Goal: Task Accomplishment & Management: Use online tool/utility

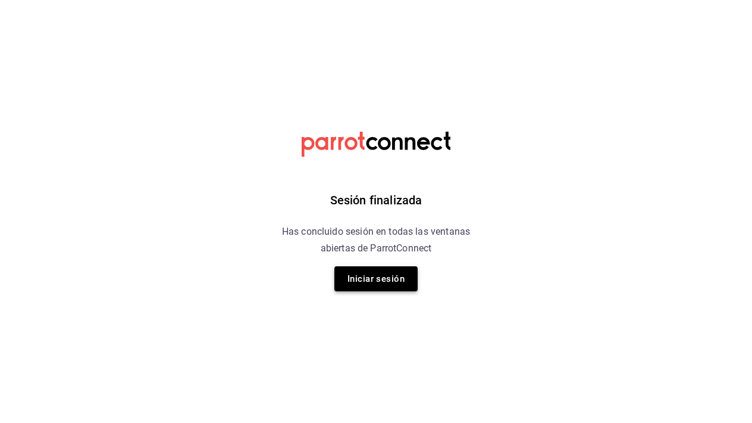
click at [374, 276] on button "Iniciar sesión" at bounding box center [376, 278] width 83 height 25
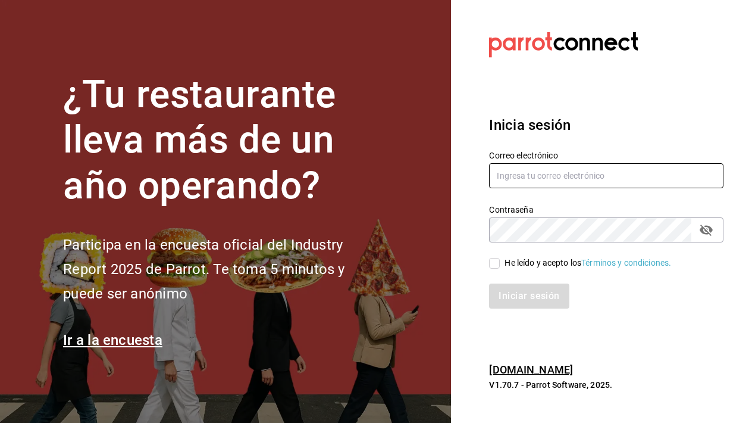
drag, startPoint x: 374, startPoint y: 276, endPoint x: 584, endPoint y: 181, distance: 229.9
click at [584, 181] on input "text" at bounding box center [606, 175] width 235 height 25
type input "[EMAIL_ADDRESS][PERSON_NAME][DOMAIN_NAME]"
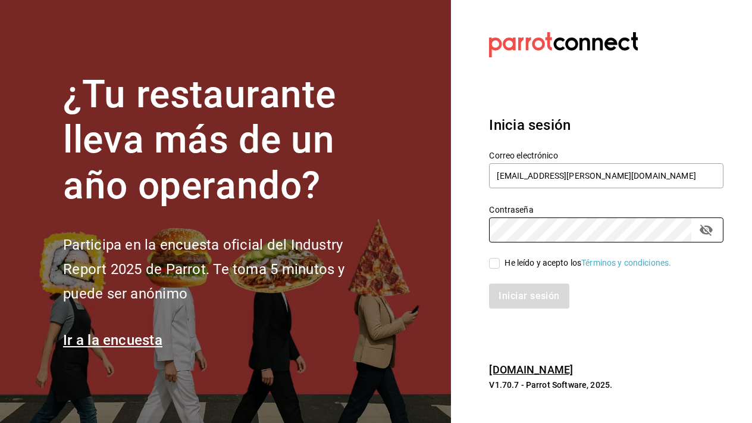
click at [494, 261] on input "He leído y acepto los Términos y condiciones." at bounding box center [494, 263] width 11 height 11
checkbox input "true"
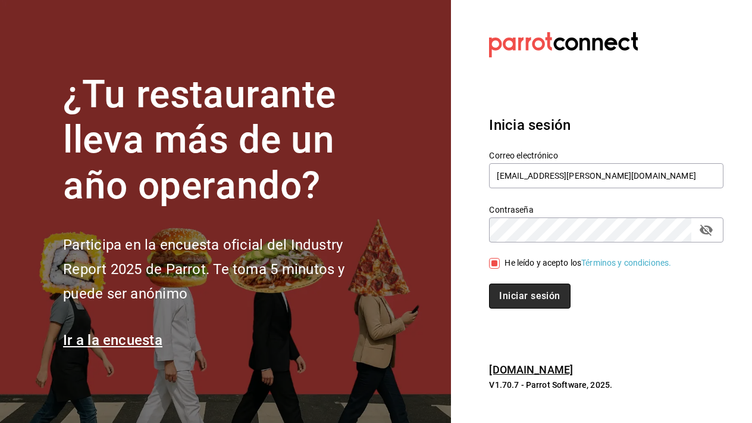
click at [515, 294] on button "Iniciar sesión" at bounding box center [529, 295] width 81 height 25
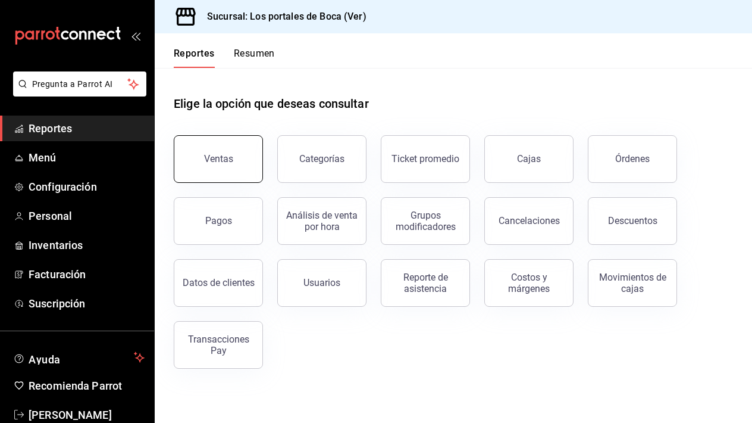
click at [237, 152] on button "Ventas" at bounding box center [218, 159] width 89 height 48
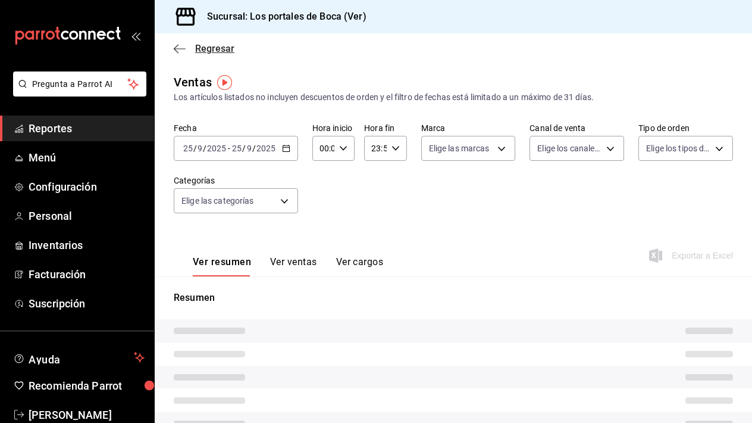
click at [180, 48] on icon "button" at bounding box center [180, 48] width 12 height 1
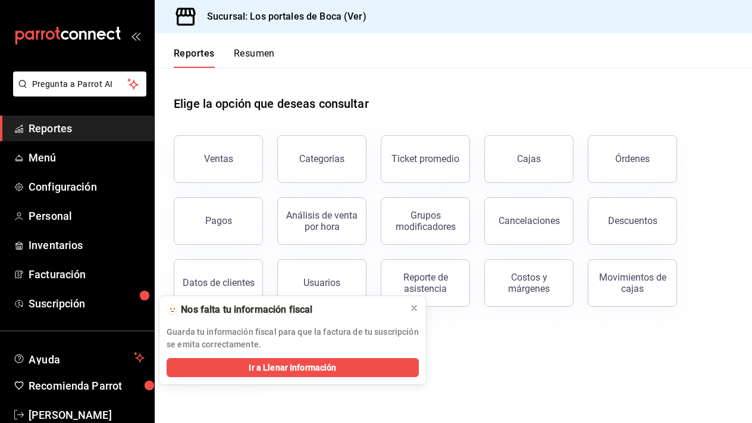
click at [240, 57] on button "Resumen" at bounding box center [254, 58] width 41 height 20
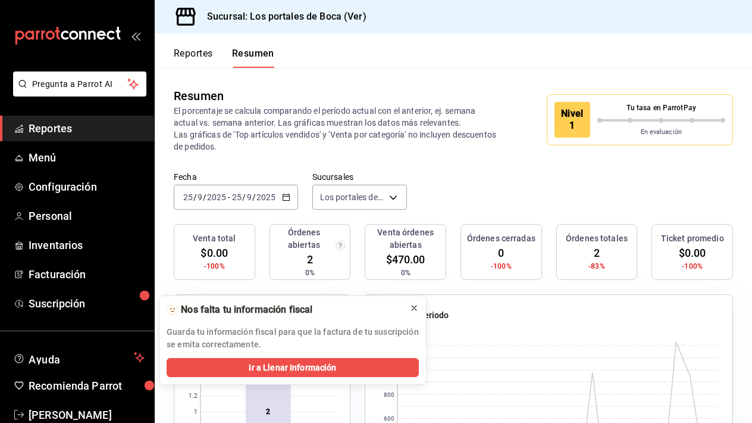
click at [417, 310] on icon at bounding box center [415, 308] width 10 height 10
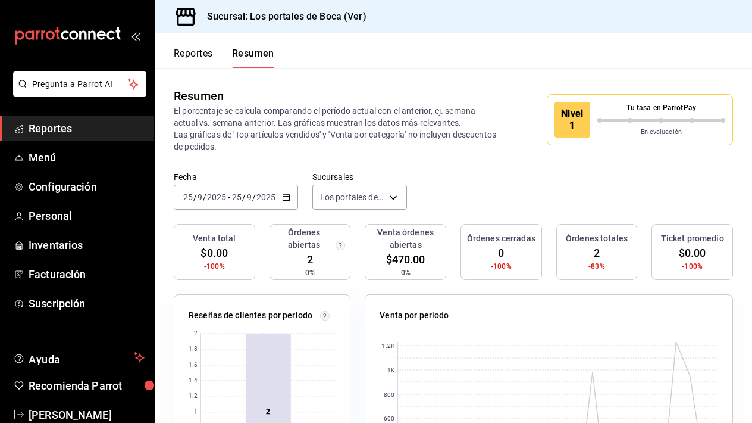
click at [238, 198] on input "25" at bounding box center [237, 197] width 11 height 10
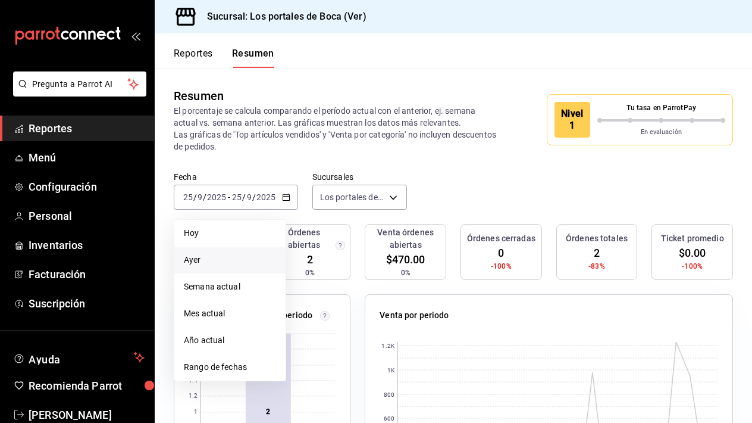
click at [220, 252] on li "Ayer" at bounding box center [229, 259] width 111 height 27
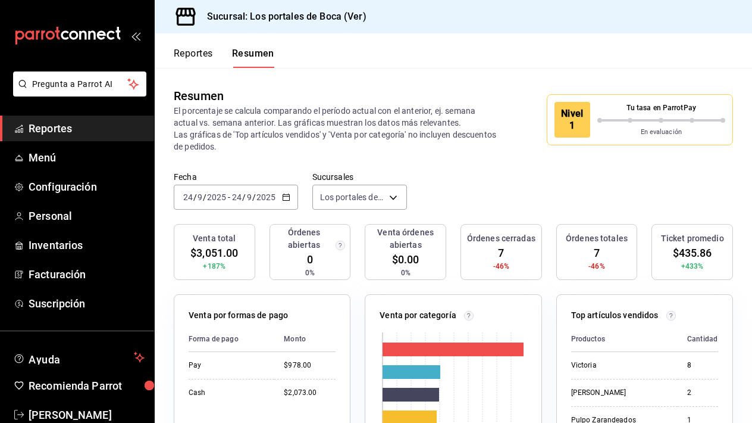
click at [483, 167] on div "Resumen El porcentaje se calcula comparando el período actual con el anterior, …" at bounding box center [454, 120] width 598 height 104
click at [48, 129] on span "Reportes" at bounding box center [87, 128] width 116 height 16
